Goal: Task Accomplishment & Management: Complete application form

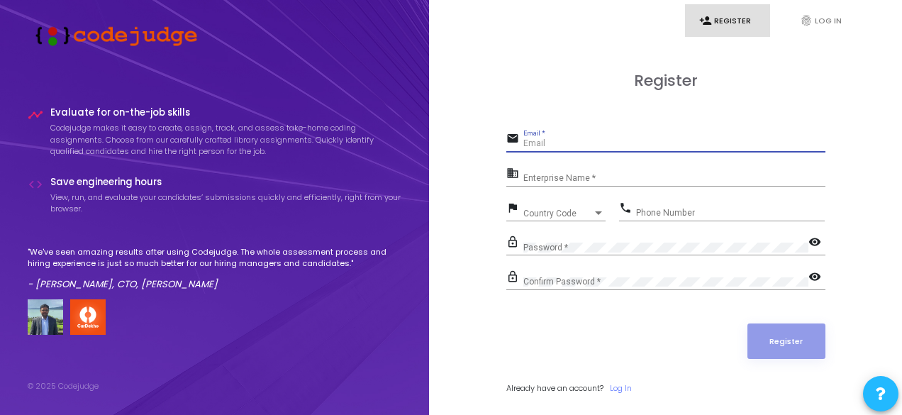
click at [555, 147] on input "Email *" at bounding box center [674, 144] width 302 height 10
type input "[EMAIL_ADDRESS][DOMAIN_NAME]"
click at [586, 177] on input "Enterprise Name *" at bounding box center [674, 179] width 302 height 10
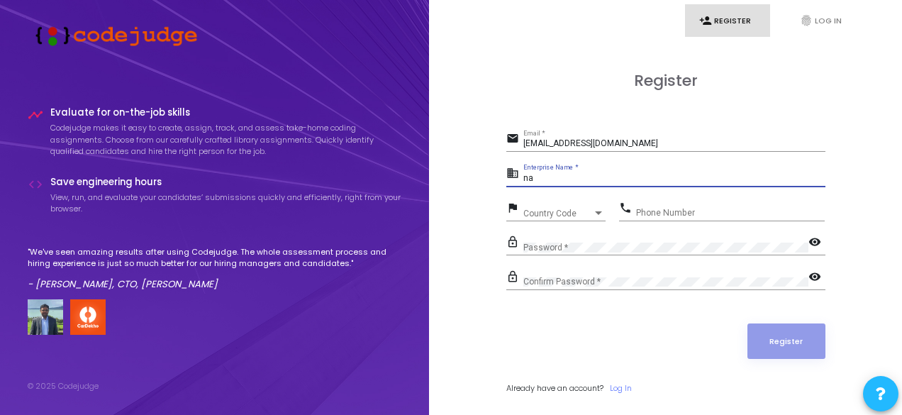
type input "n"
type input "[PERSON_NAME]"
click at [598, 212] on div at bounding box center [598, 213] width 7 height 4
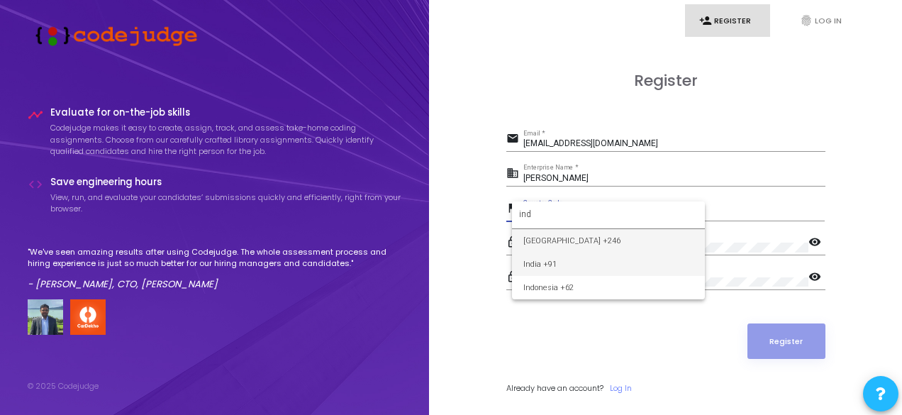
type input "ind"
click at [611, 260] on span "India +91" at bounding box center [608, 263] width 170 height 23
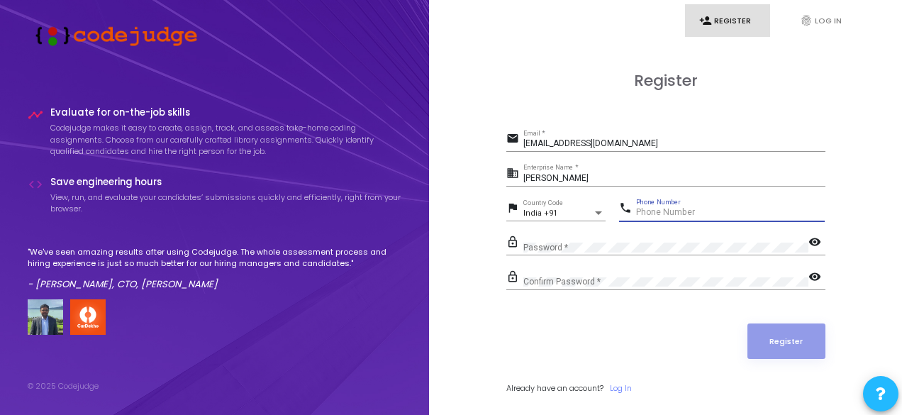
click at [684, 208] on input "Phone Number" at bounding box center [730, 213] width 189 height 10
type input "9515452279"
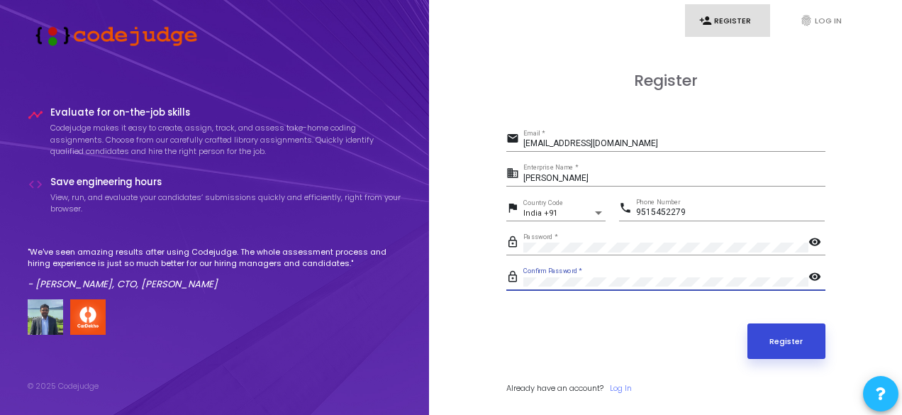
click at [803, 341] on button "Register" at bounding box center [786, 340] width 78 height 35
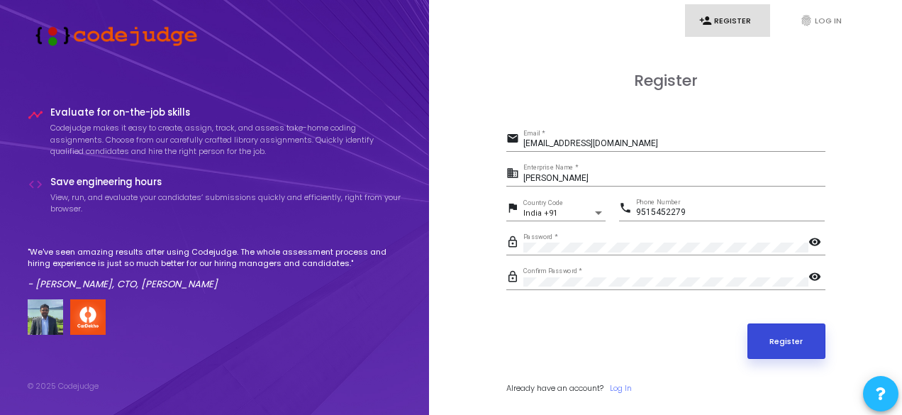
click at [802, 341] on button "Register" at bounding box center [786, 340] width 78 height 35
click at [692, 138] on div "[EMAIL_ADDRESS][DOMAIN_NAME] Email *" at bounding box center [674, 141] width 302 height 22
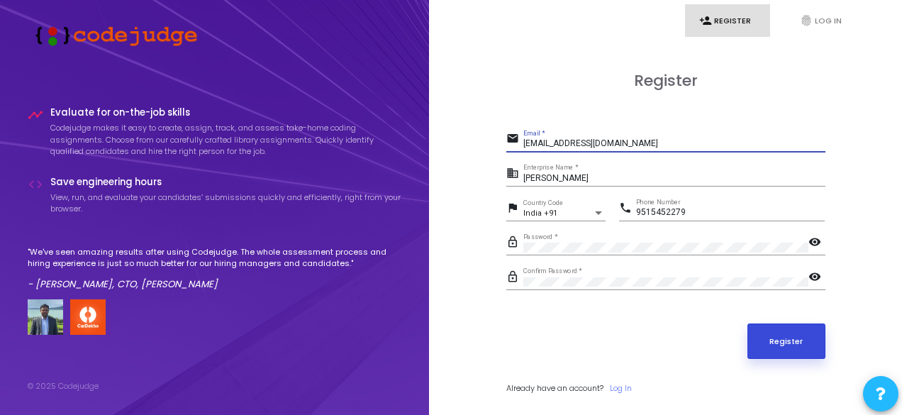
click at [790, 333] on button "Register" at bounding box center [786, 340] width 78 height 35
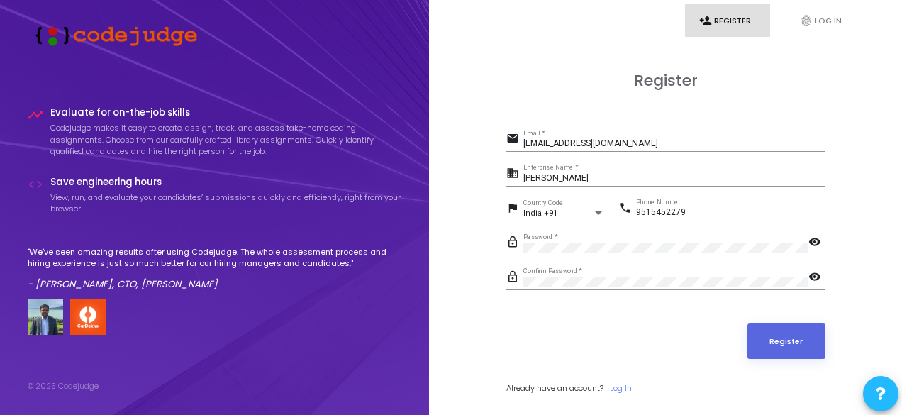
scroll to position [40, 0]
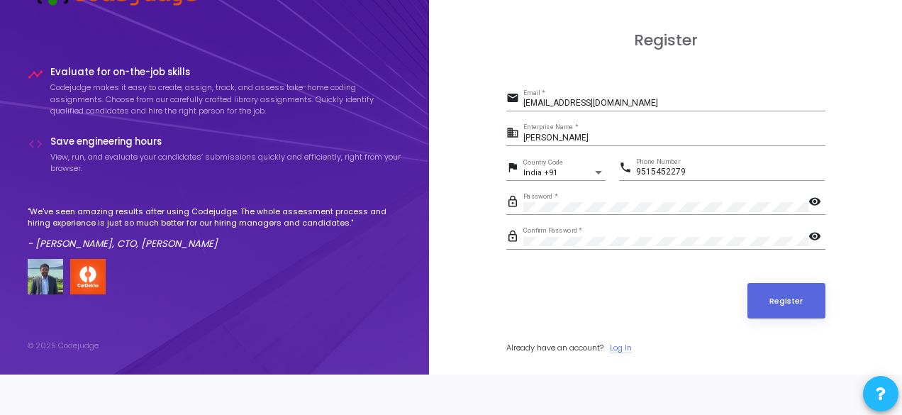
click at [618, 342] on link "Log In" at bounding box center [621, 348] width 22 height 12
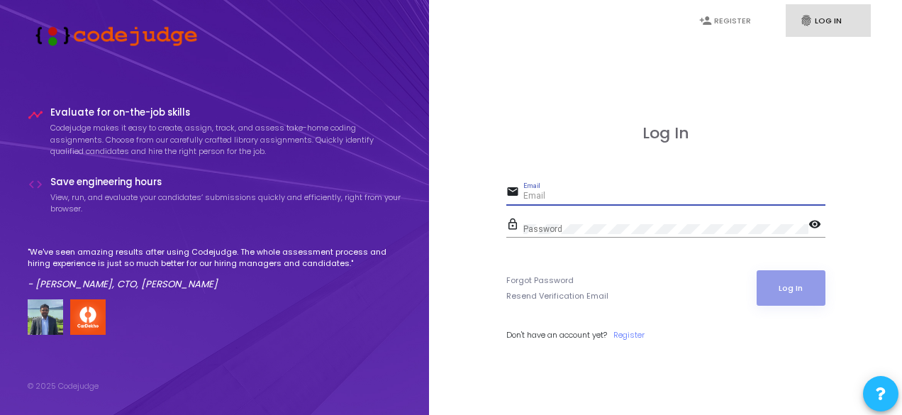
click at [646, 195] on input "Email" at bounding box center [674, 196] width 302 height 10
type input "[EMAIL_ADDRESS][DOMAIN_NAME]"
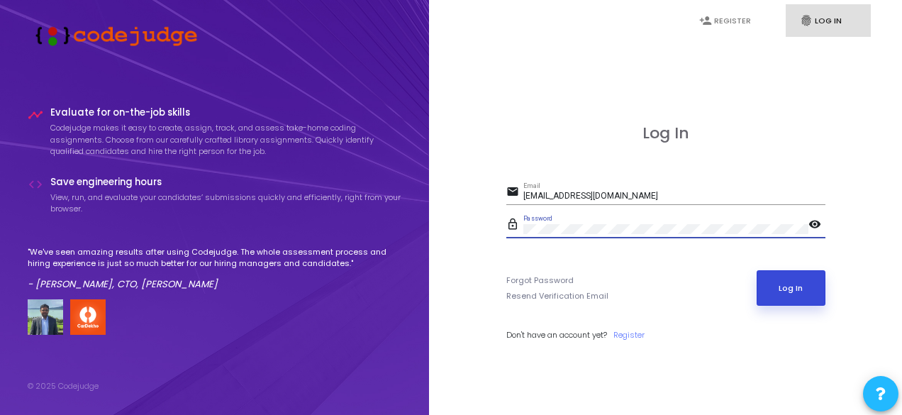
click at [772, 278] on button "Log In" at bounding box center [791, 287] width 69 height 35
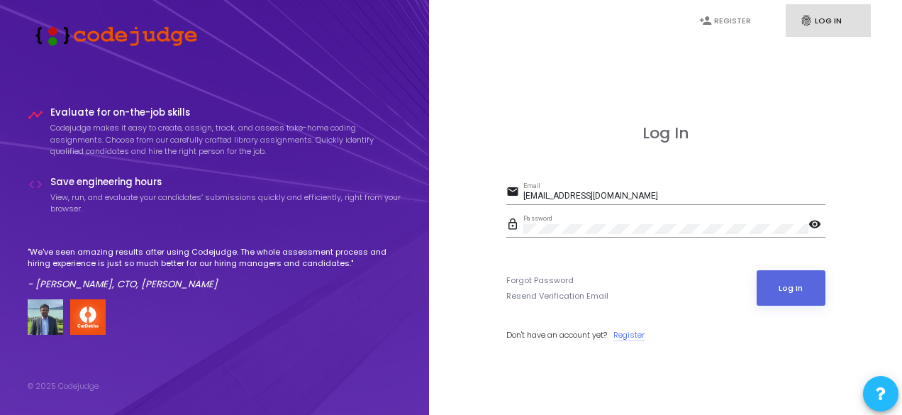
click at [637, 334] on link "Register" at bounding box center [628, 335] width 31 height 12
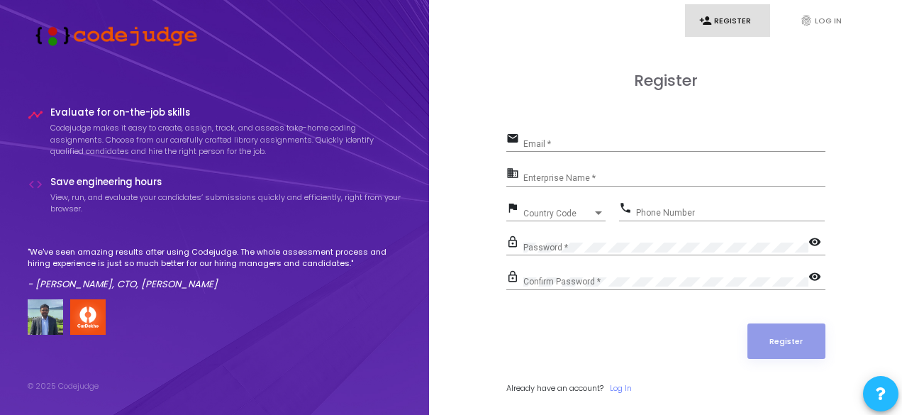
click at [601, 148] on input "Email *" at bounding box center [674, 144] width 302 height 10
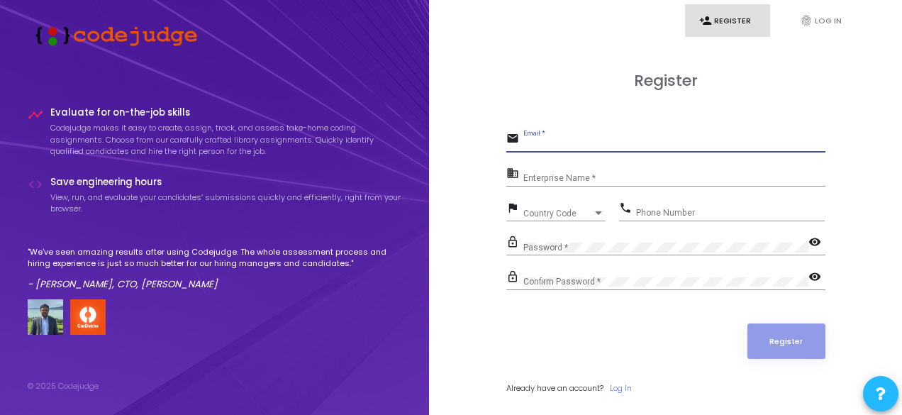
type input "[EMAIL_ADDRESS][DOMAIN_NAME]"
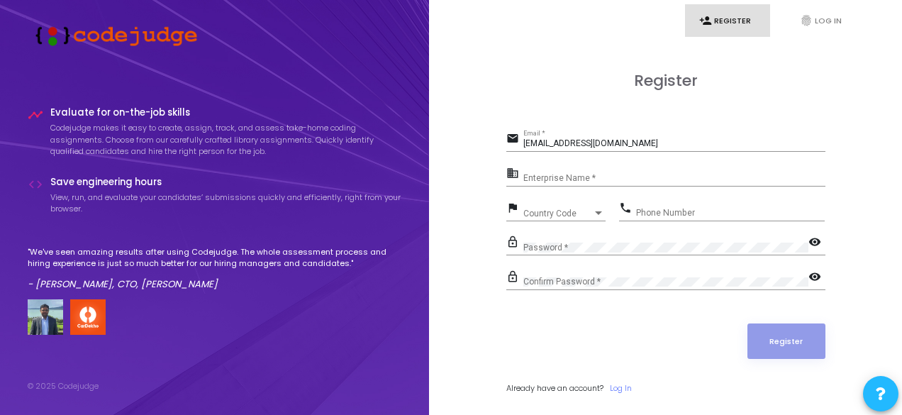
click at [627, 167] on div "Enterprise Name *" at bounding box center [674, 176] width 302 height 22
click at [678, 172] on div "Enterprise Name *" at bounding box center [674, 176] width 302 height 22
type input "c"
type input "codejudge"
click at [598, 213] on div at bounding box center [598, 213] width 7 height 4
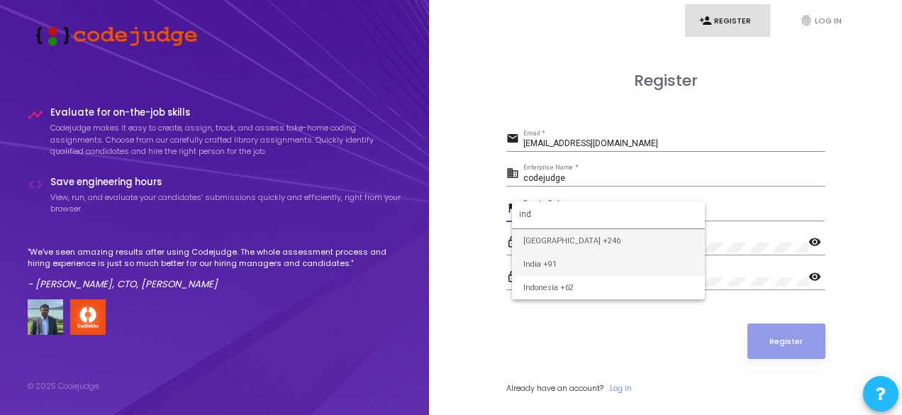
type input "ind"
click at [586, 257] on span "India +91" at bounding box center [608, 263] width 170 height 23
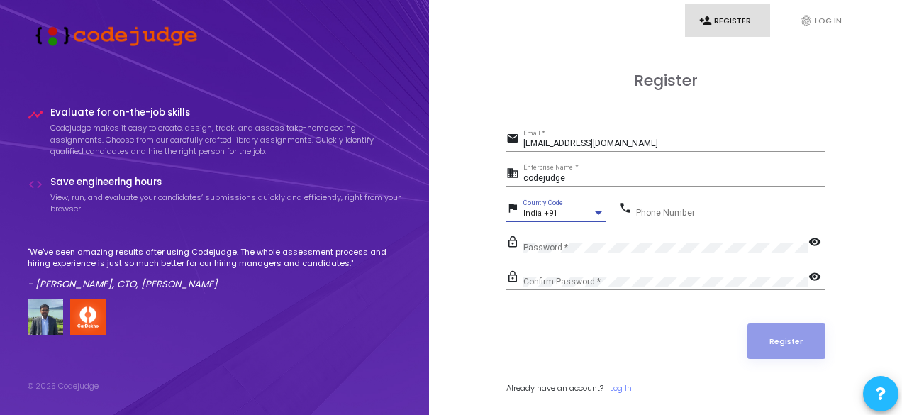
click at [733, 215] on input "Phone Number" at bounding box center [730, 213] width 189 height 10
type input "9515452279"
click at [750, 272] on div "Confirm Password *" at bounding box center [665, 279] width 285 height 22
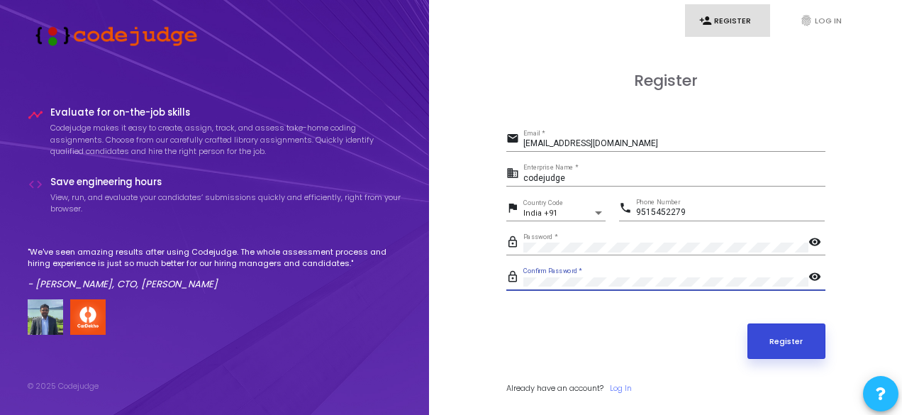
click at [776, 335] on button "Register" at bounding box center [786, 340] width 78 height 35
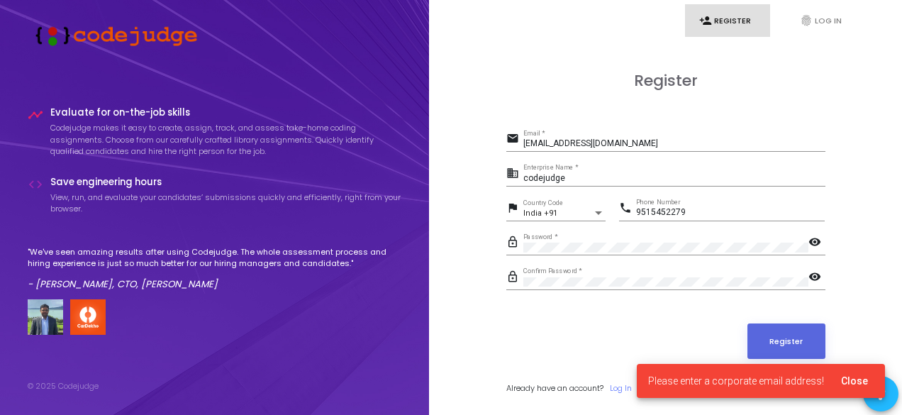
click at [790, 384] on span "Please enter a corporate email address!" at bounding box center [736, 381] width 176 height 14
click at [852, 380] on span "Close" at bounding box center [854, 380] width 27 height 11
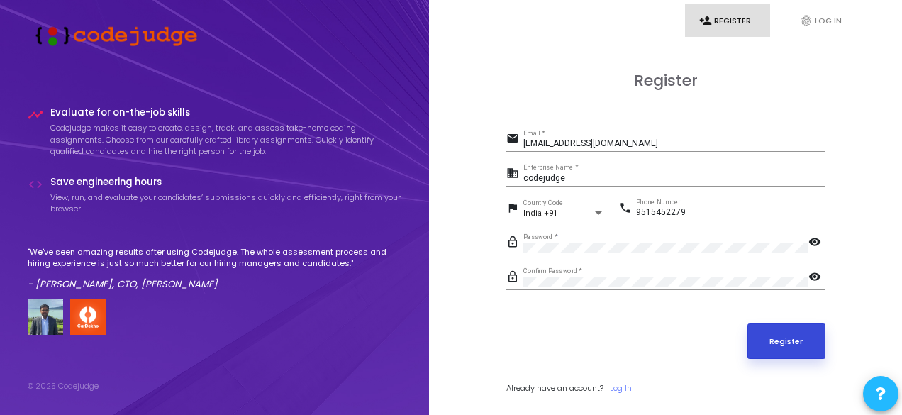
click at [793, 347] on button "Register" at bounding box center [786, 340] width 78 height 35
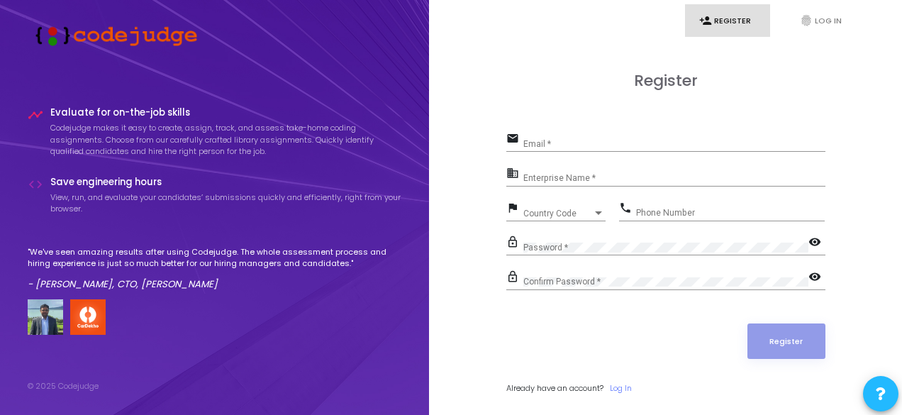
click at [577, 138] on div "Email *" at bounding box center [674, 141] width 302 height 22
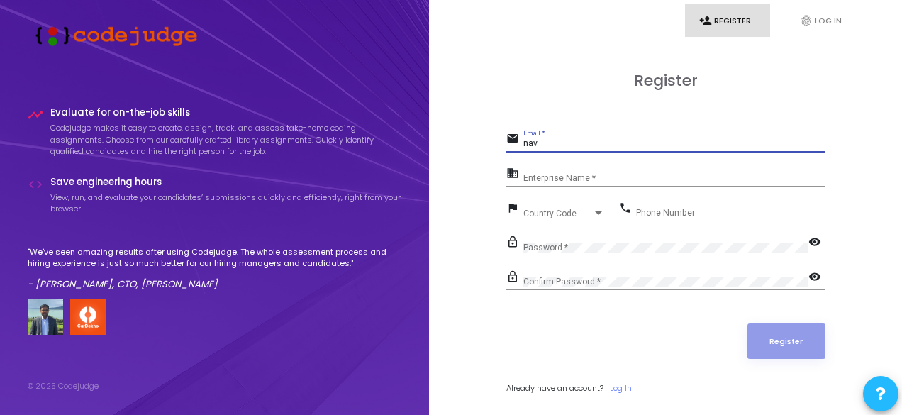
type input "[EMAIL_ADDRESS][DOMAIN_NAME]"
click at [563, 174] on input "Enterprise Name *" at bounding box center [674, 179] width 302 height 10
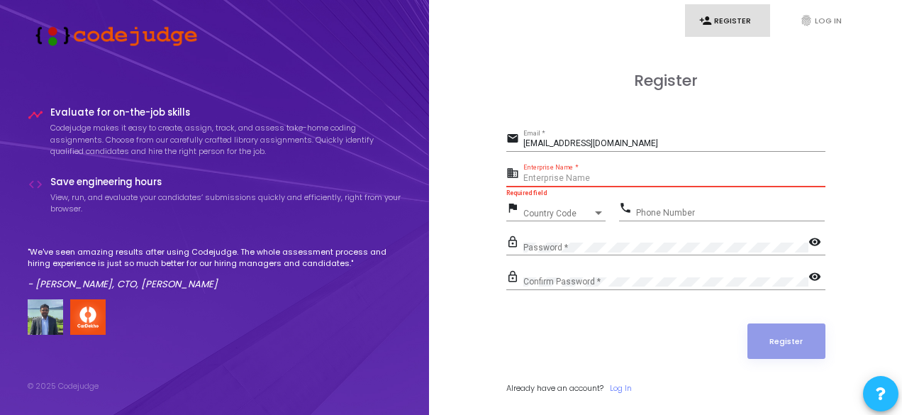
click at [584, 179] on input "Enterprise Name *" at bounding box center [674, 179] width 302 height 10
paste input "Payoneer"
type input "Payoneer"
click at [564, 218] on div "Country Code Country Code" at bounding box center [564, 210] width 82 height 22
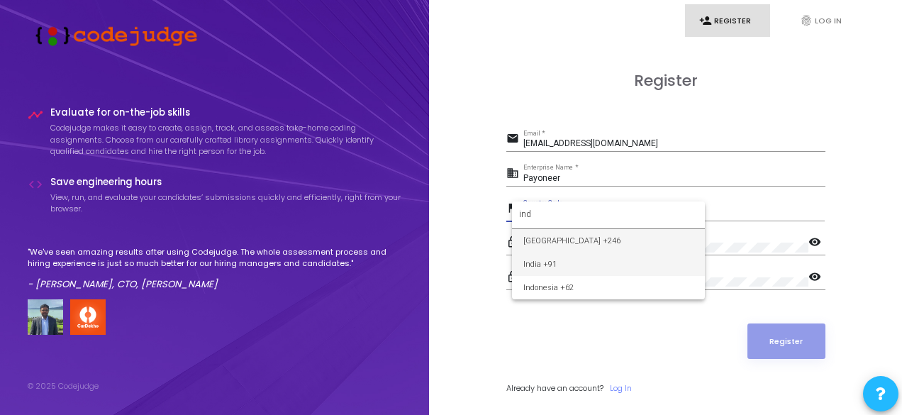
type input "ind"
click at [550, 263] on span "India +91" at bounding box center [608, 263] width 170 height 23
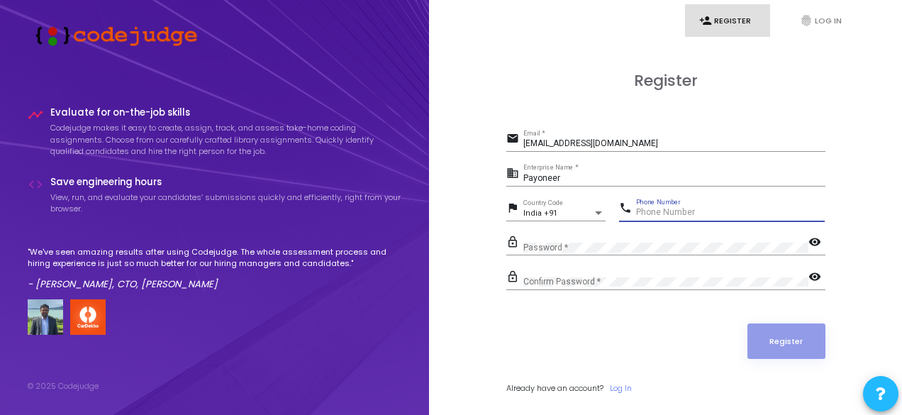
click at [686, 211] on input "Phone Number" at bounding box center [730, 213] width 189 height 10
type input "9515452279"
click at [587, 272] on div "Confirm Password *" at bounding box center [665, 279] width 285 height 22
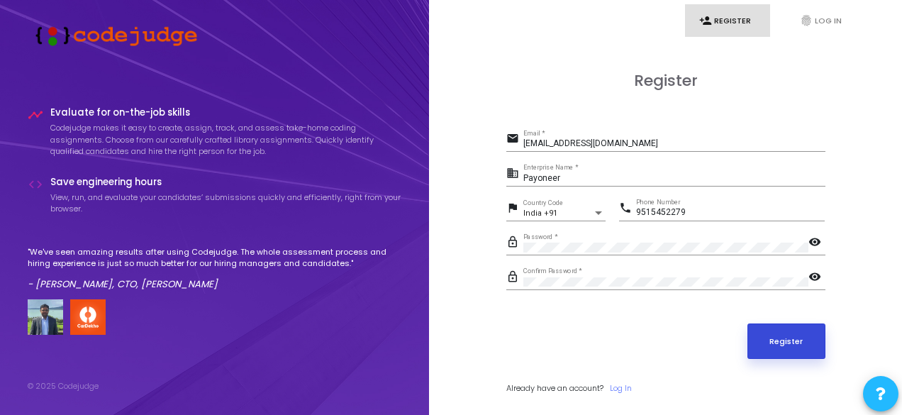
click at [781, 333] on button "Register" at bounding box center [786, 340] width 78 height 35
